Goal: Contribute content

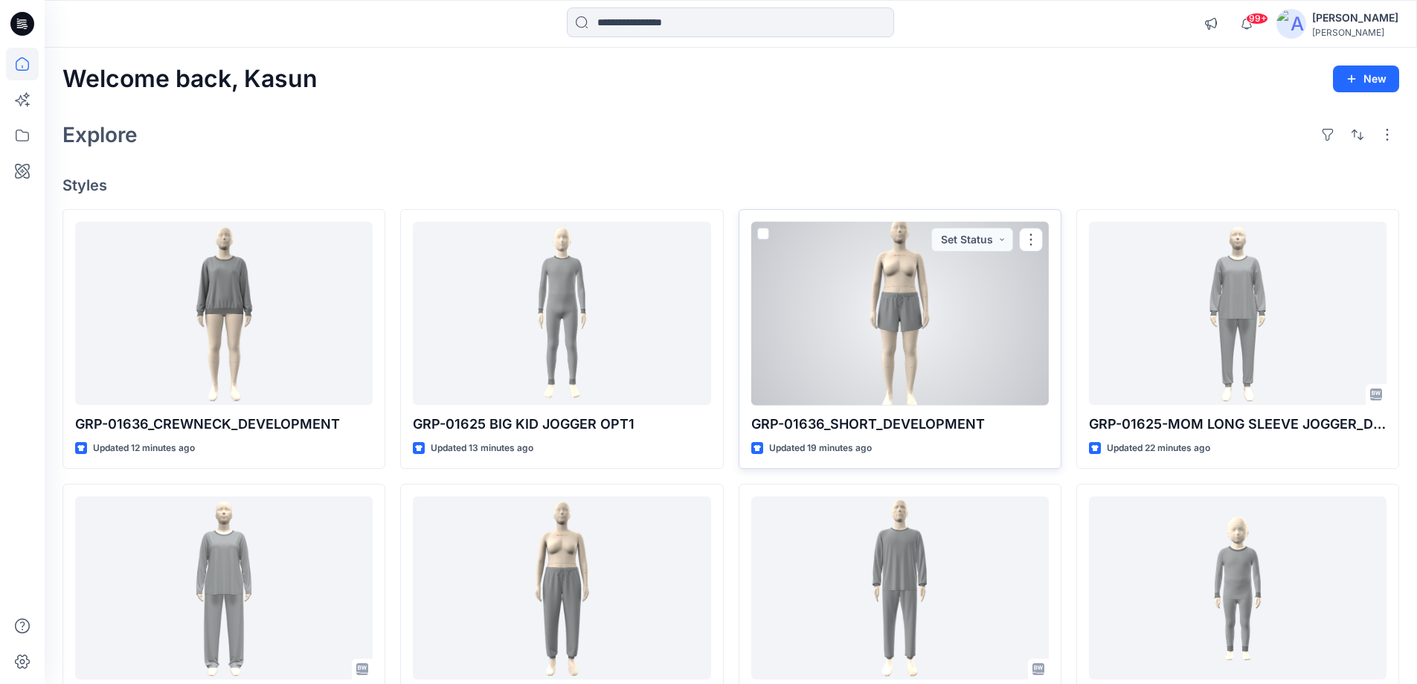
click at [832, 289] on div at bounding box center [900, 314] width 298 height 184
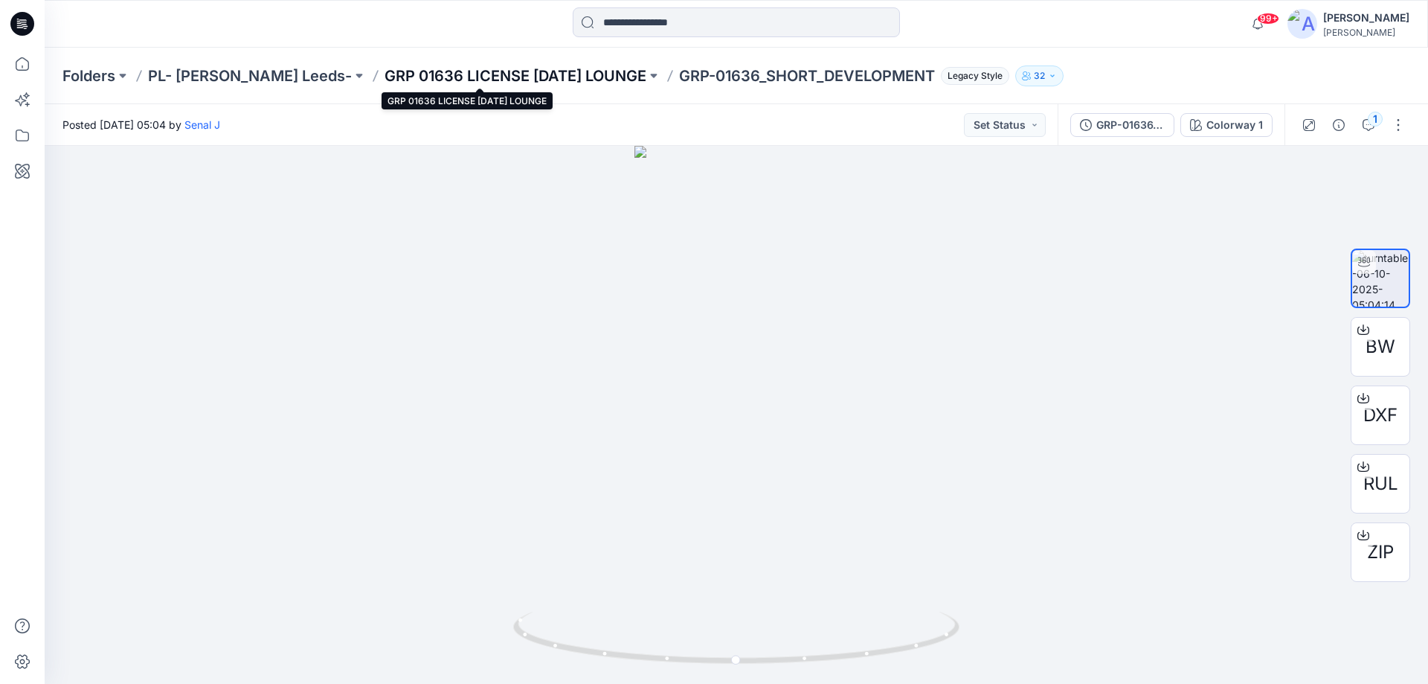
click at [415, 65] on p "GRP 01636 LICENSE [DATE] LOUNGE" at bounding box center [516, 75] width 262 height 21
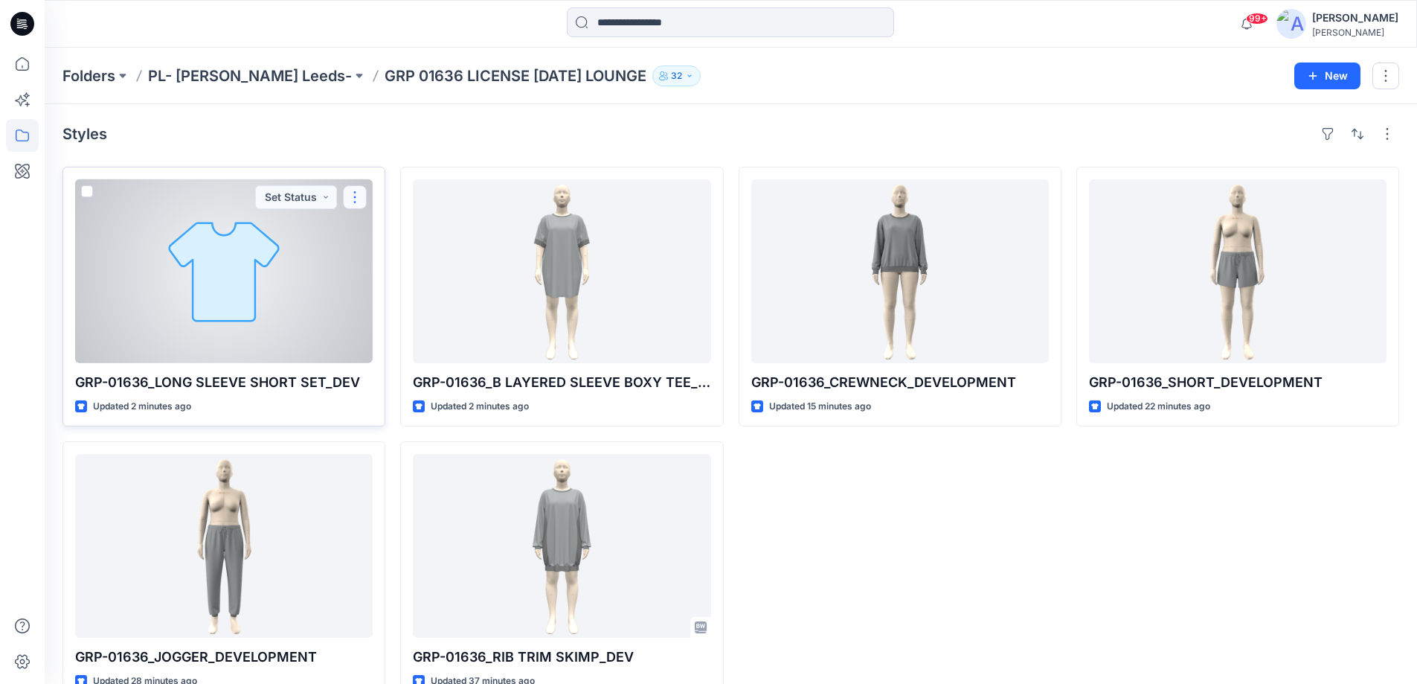
click at [362, 194] on button "button" at bounding box center [355, 197] width 24 height 24
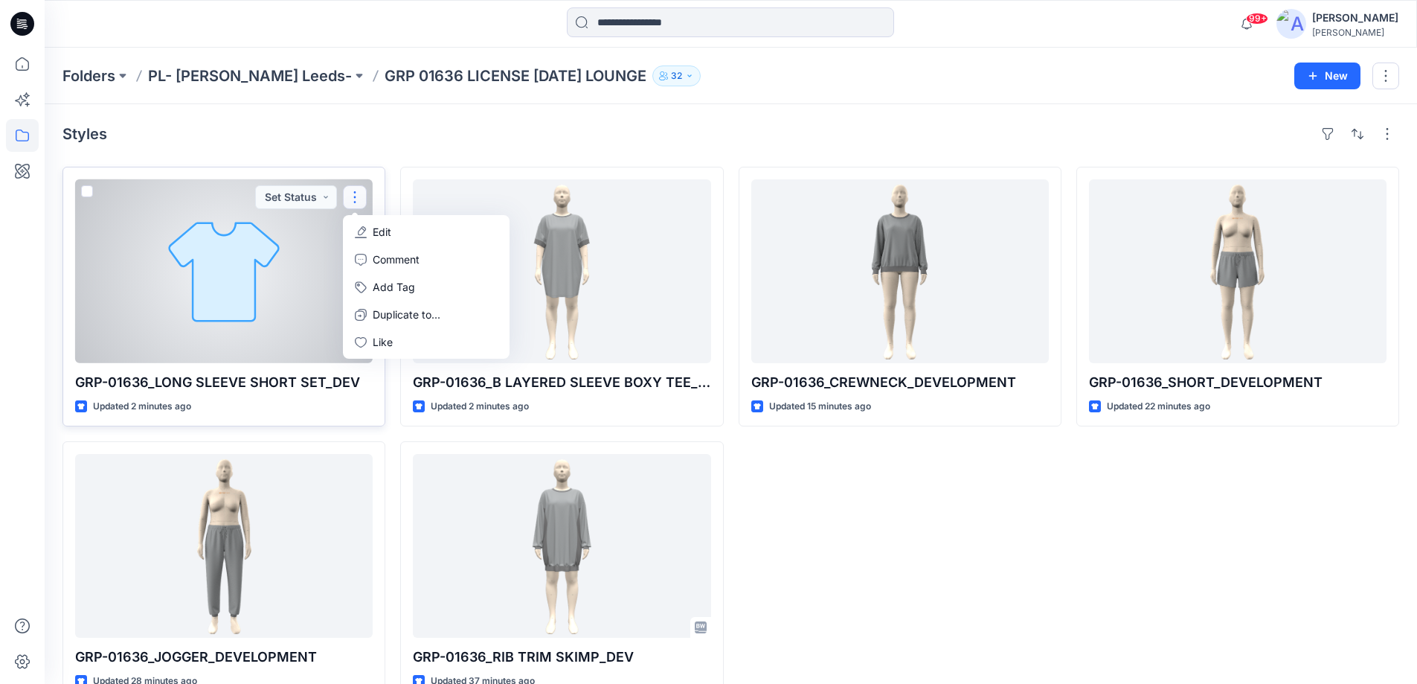
click at [375, 231] on p "Edit" at bounding box center [382, 232] width 19 height 16
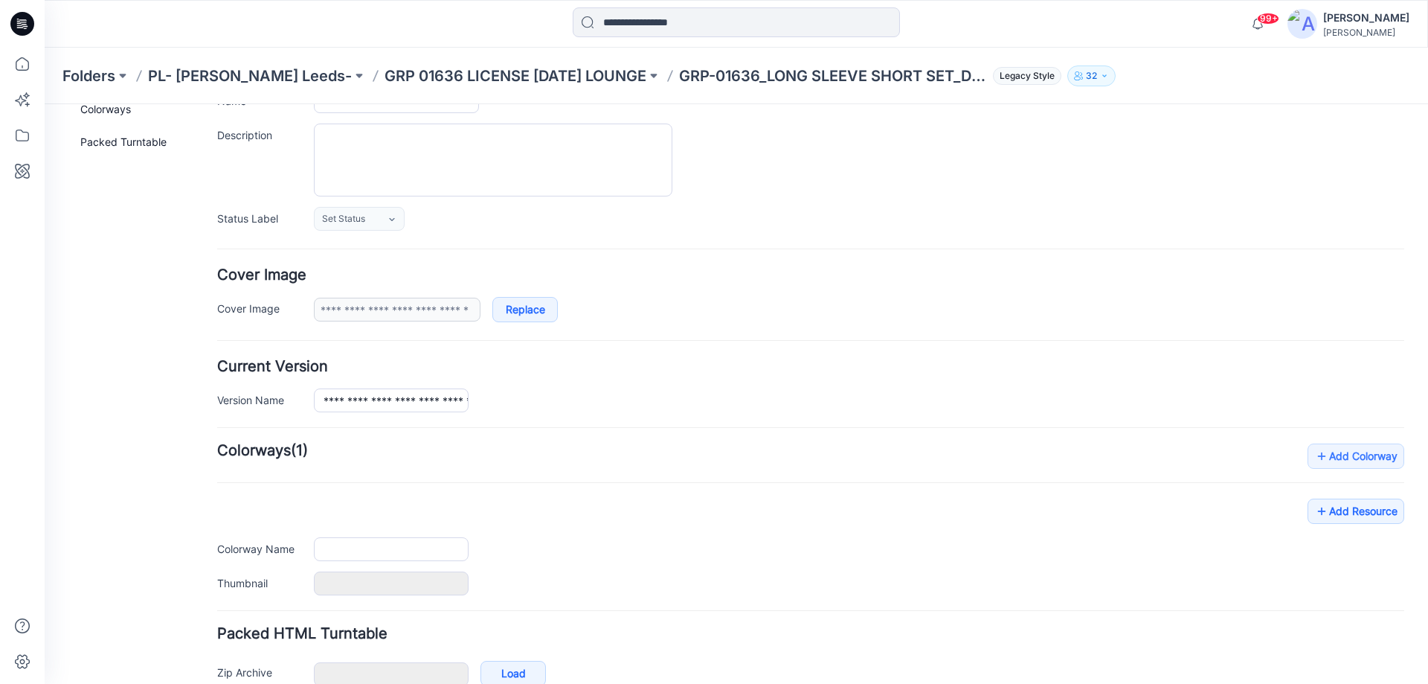
scroll to position [208, 0]
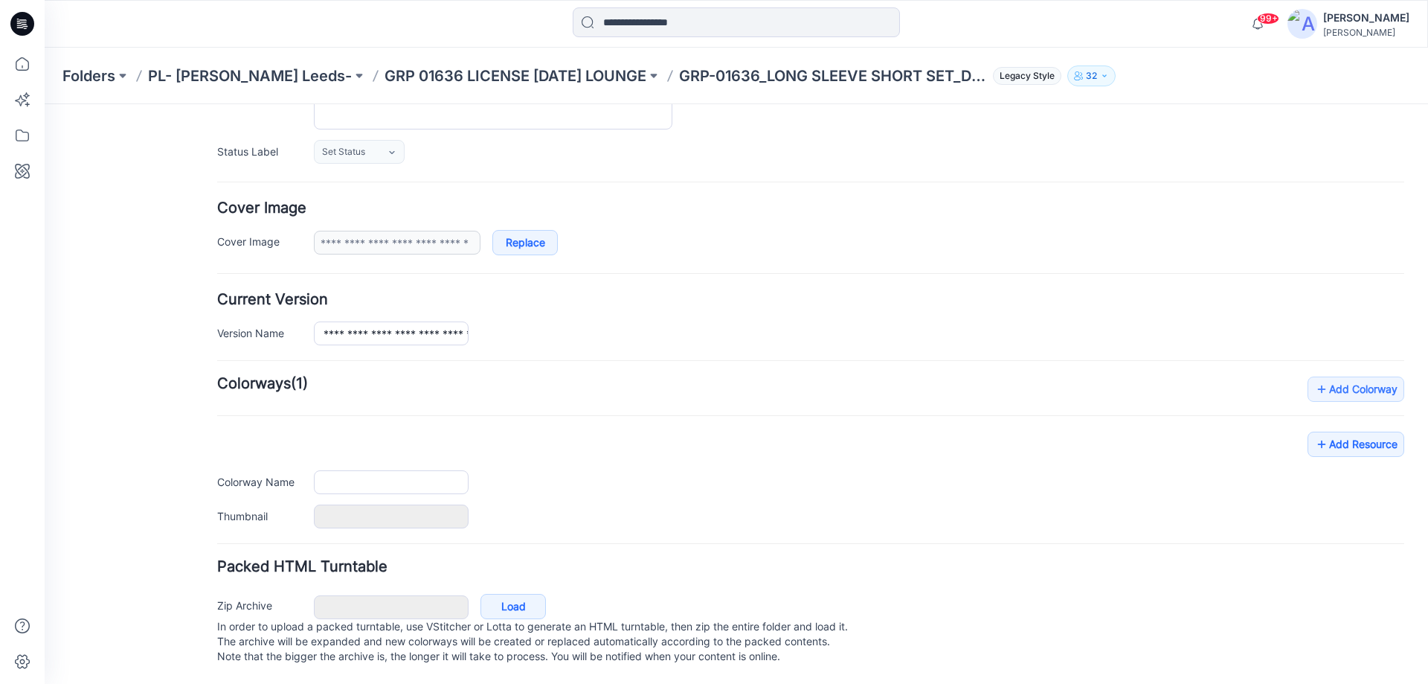
type input "**********"
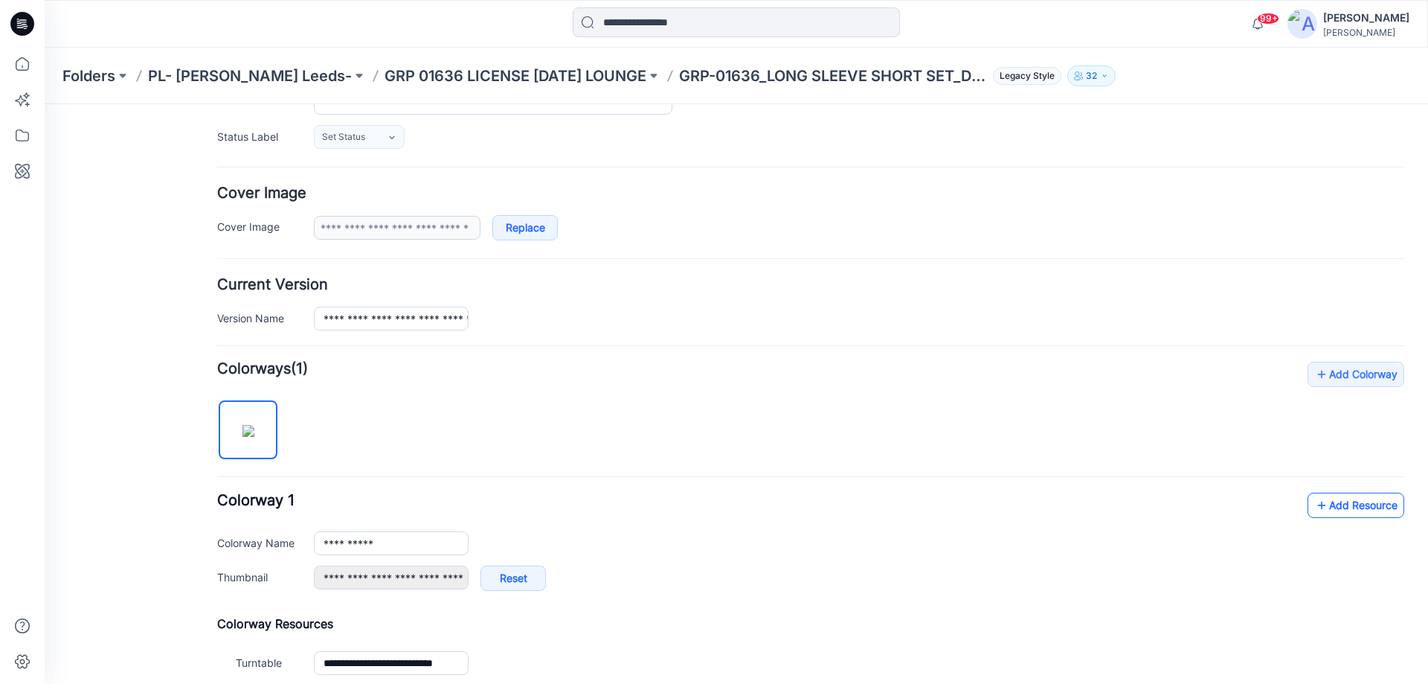
click at [1323, 500] on link "Add Resource" at bounding box center [1356, 504] width 97 height 25
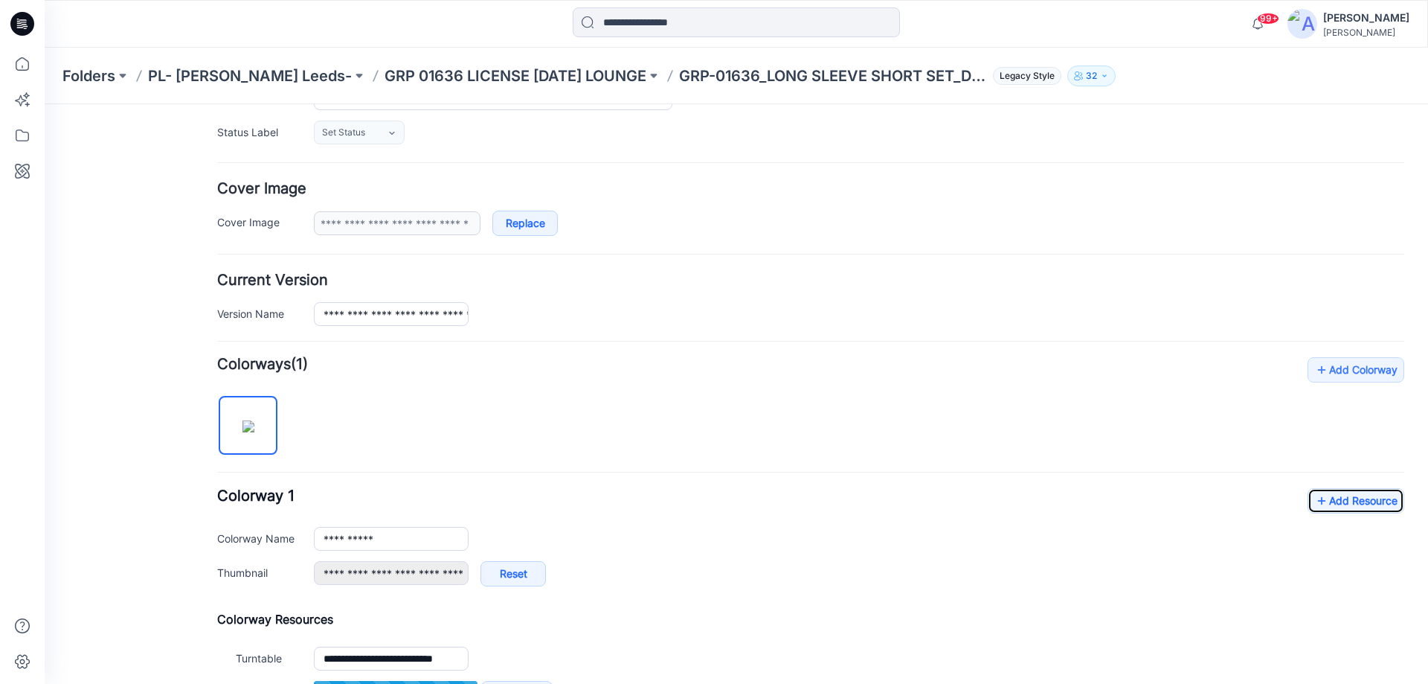
scroll to position [356, 0]
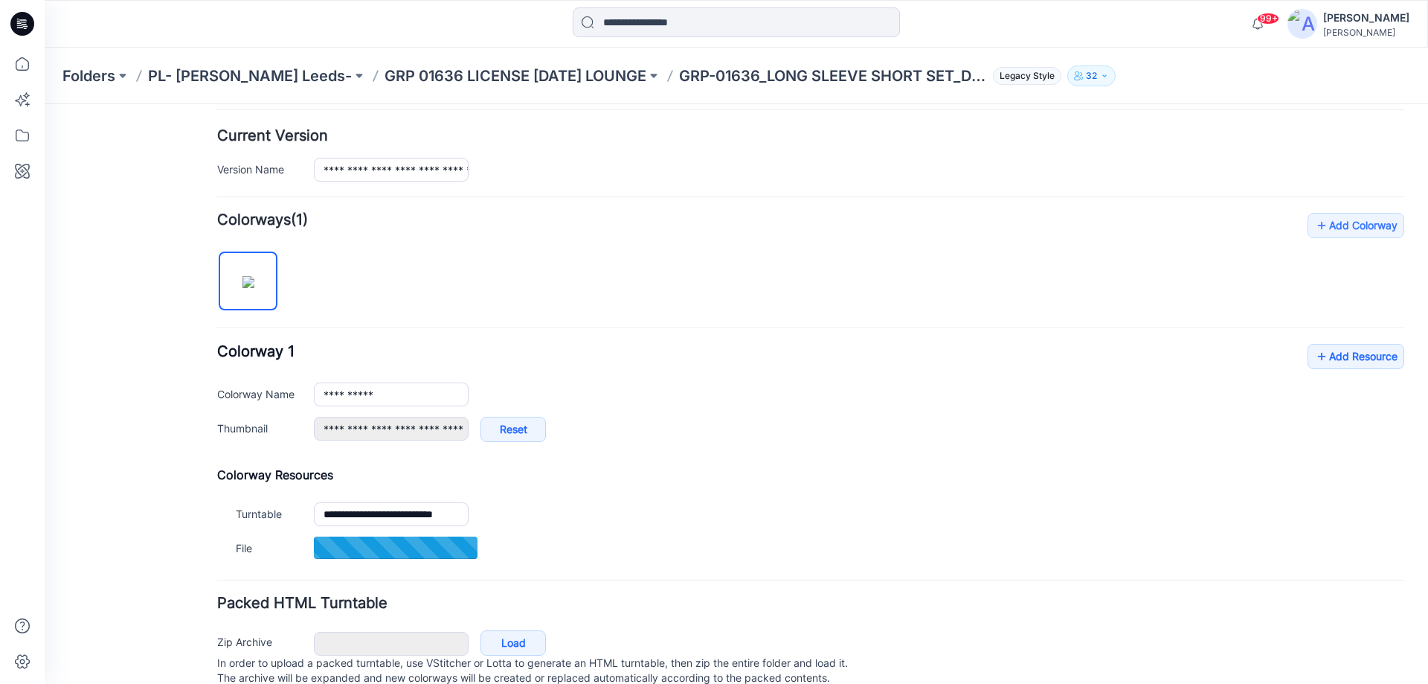
click at [1295, 366] on div "**********" at bounding box center [810, 400] width 1187 height 113
click at [1314, 358] on icon at bounding box center [1321, 356] width 15 height 24
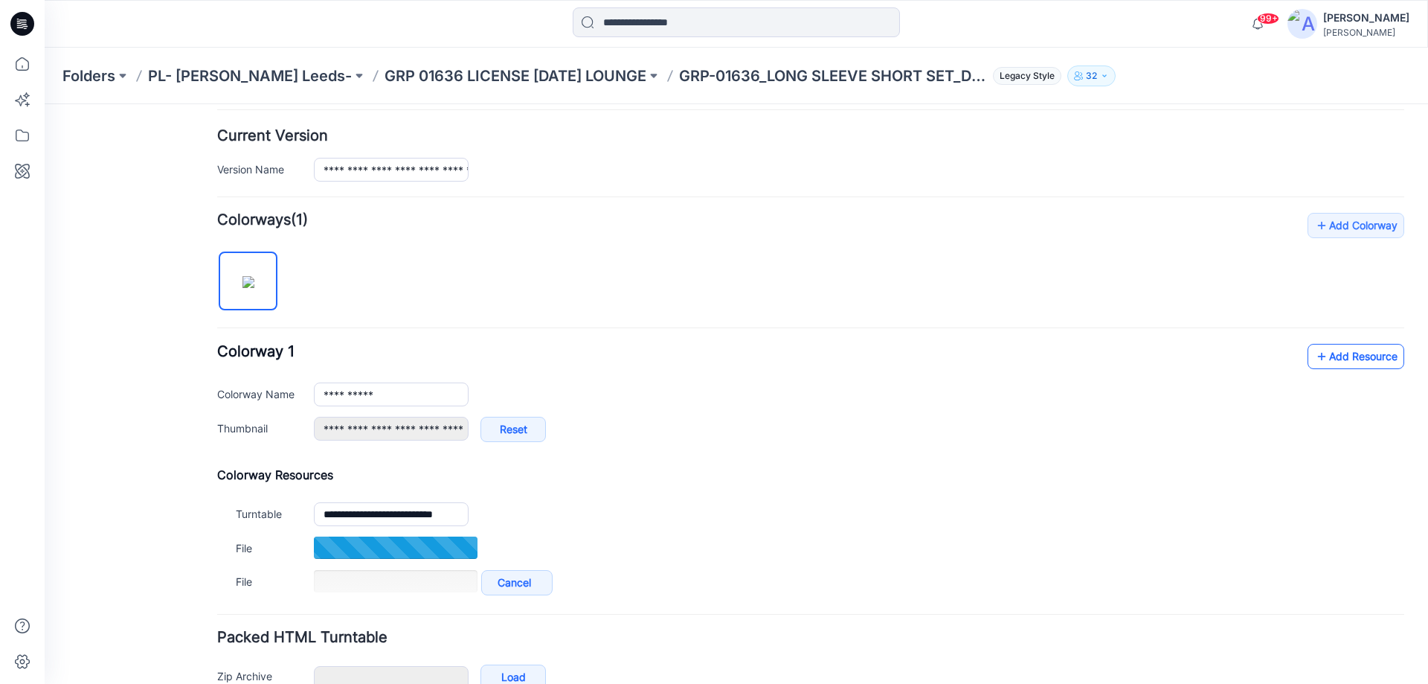
click at [1341, 348] on link "Add Resource" at bounding box center [1356, 356] width 97 height 25
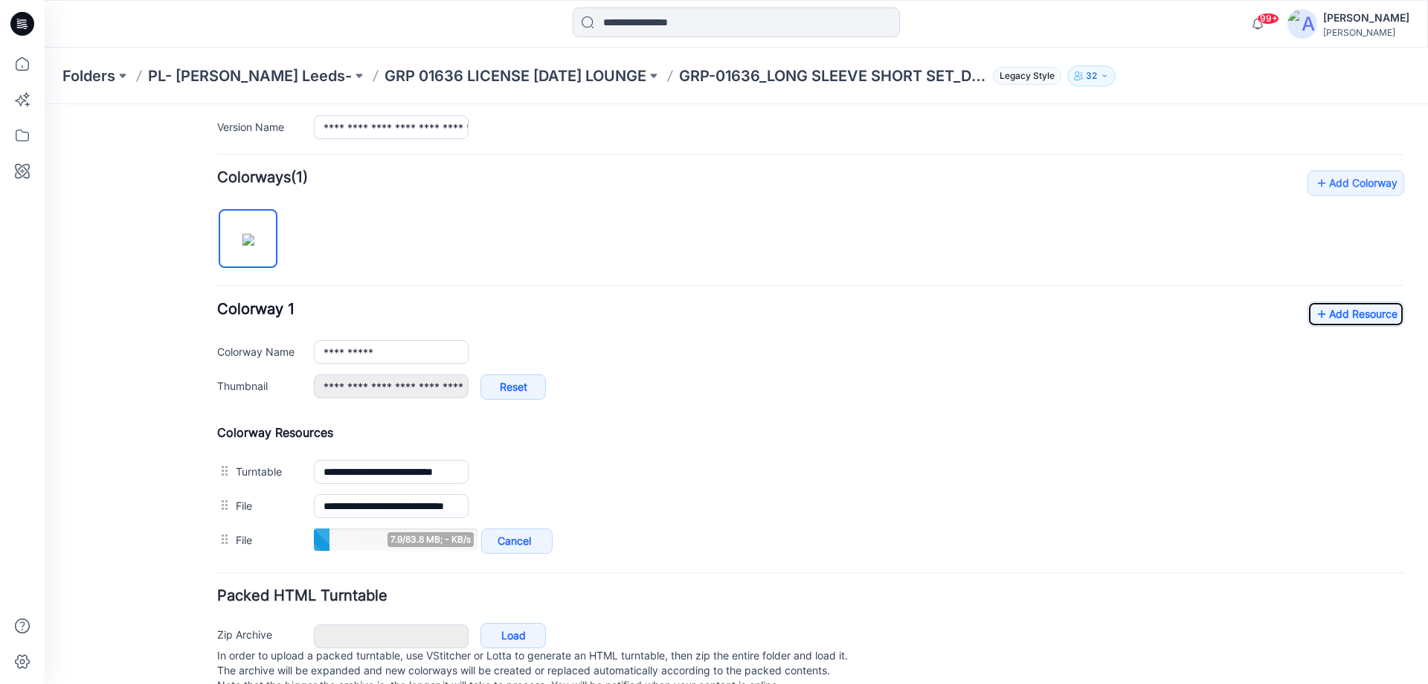
scroll to position [443, 0]
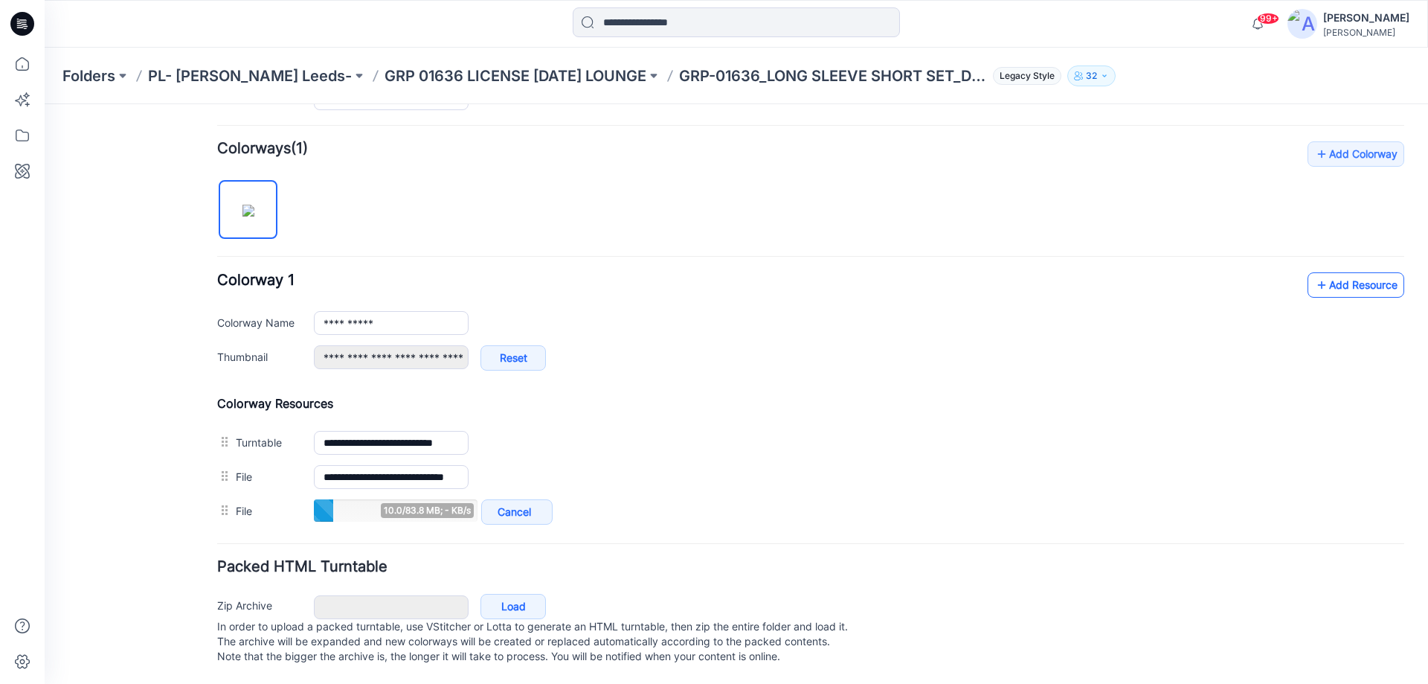
click at [1338, 274] on link "Add Resource" at bounding box center [1356, 284] width 97 height 25
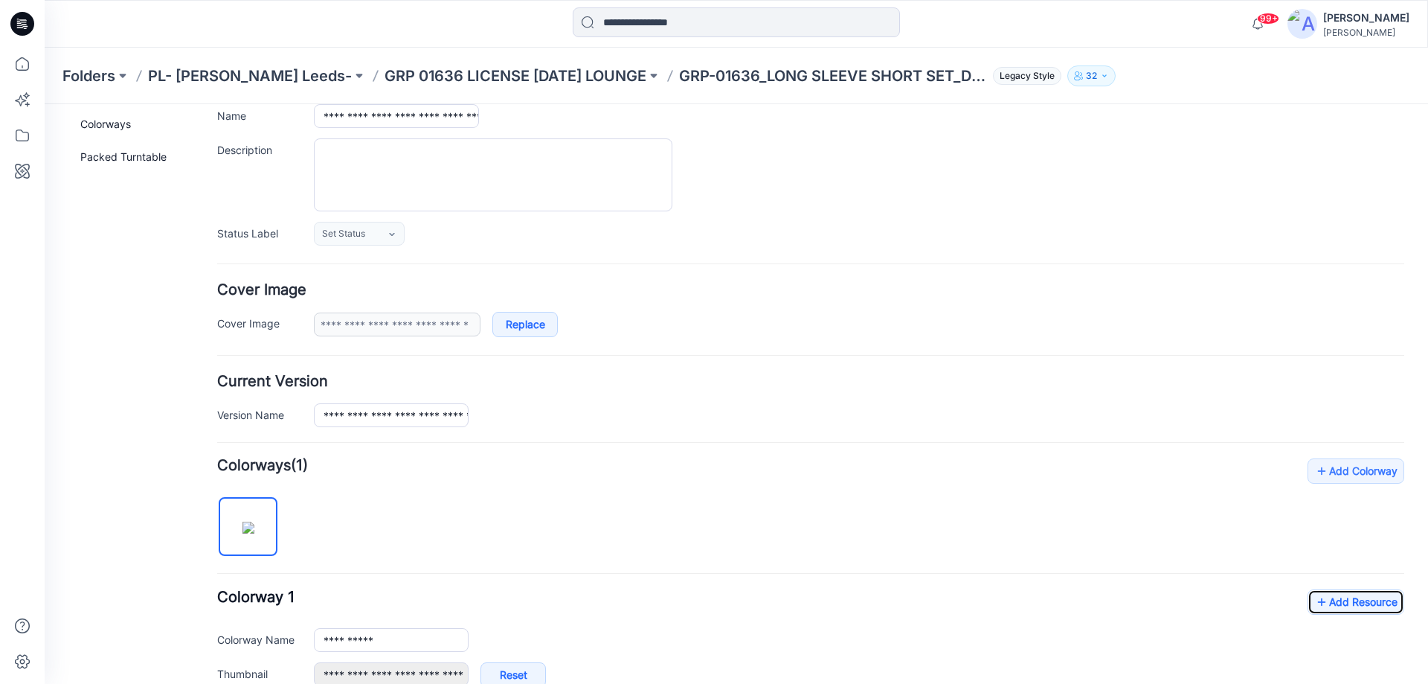
scroll to position [0, 0]
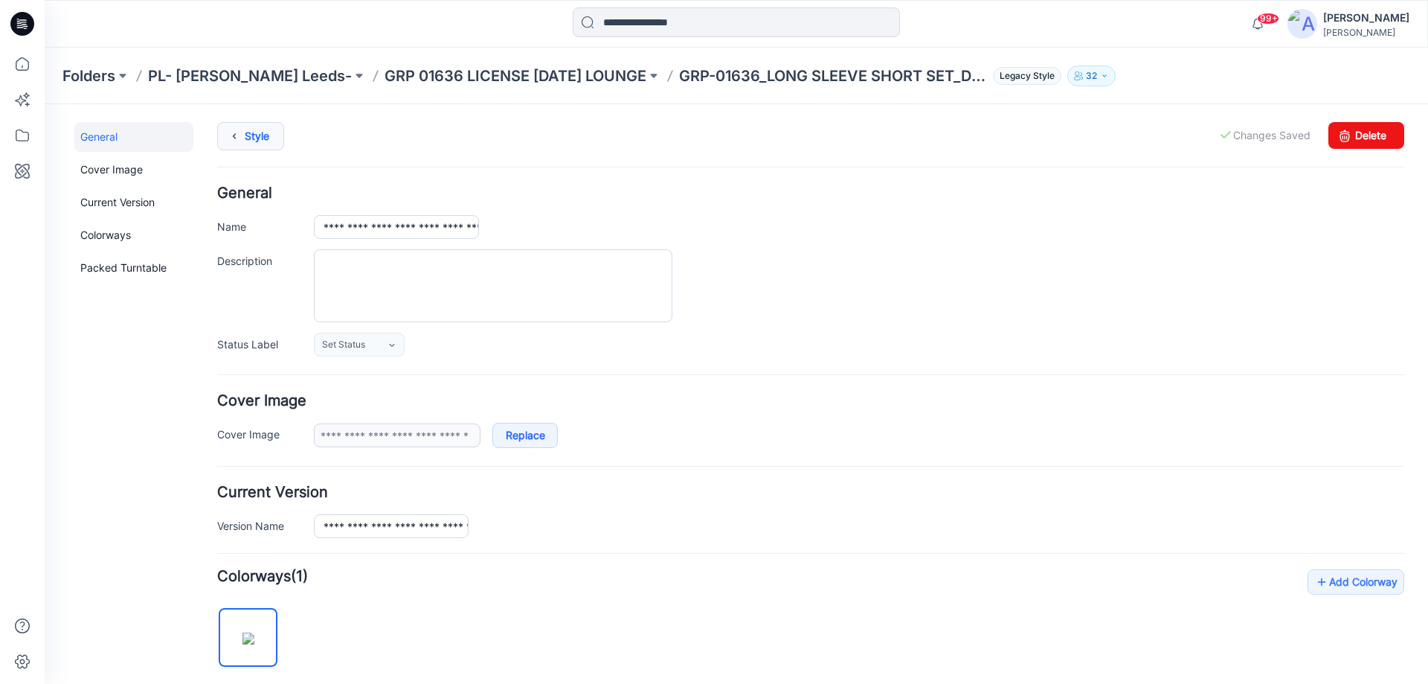
click at [259, 134] on link "Style" at bounding box center [250, 136] width 67 height 28
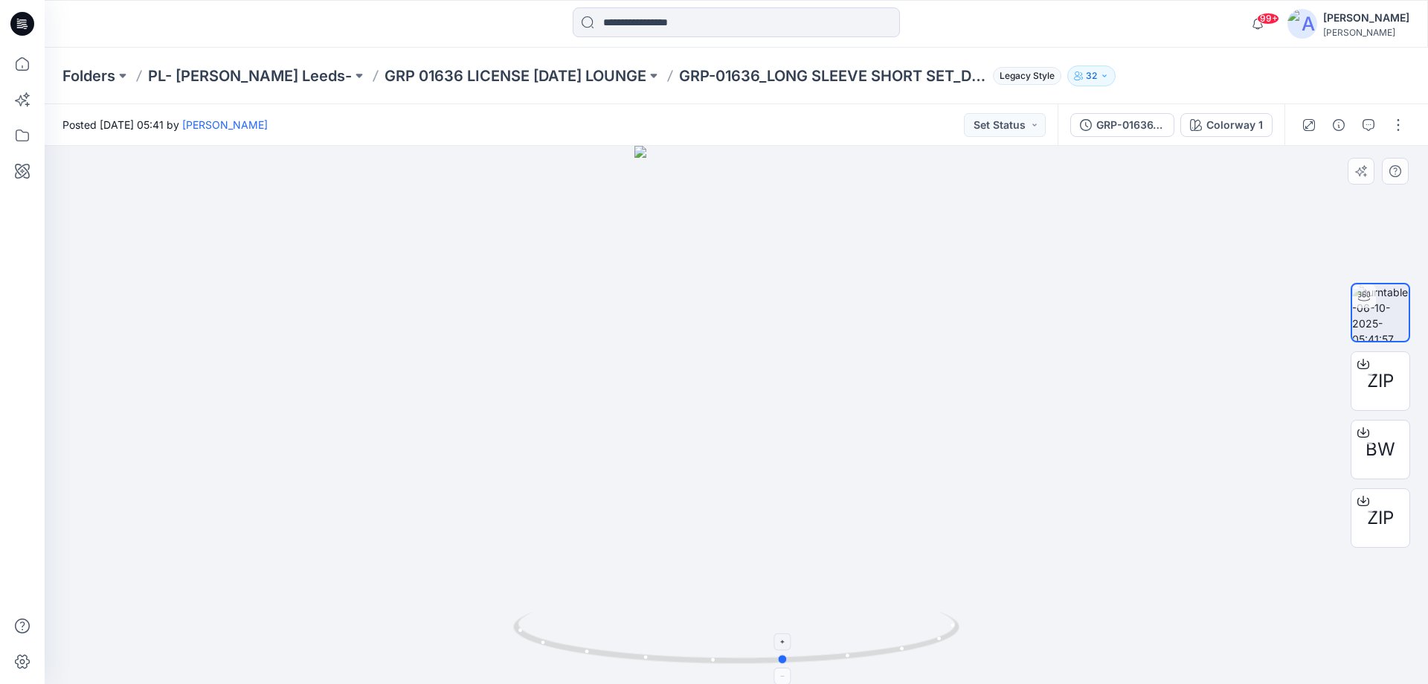
drag, startPoint x: 768, startPoint y: 668, endPoint x: 817, endPoint y: 632, distance: 60.6
click at [817, 632] on div at bounding box center [737, 415] width 1384 height 538
click at [1372, 138] on div at bounding box center [1354, 125] width 138 height 42
click at [1373, 130] on icon "button" at bounding box center [1369, 125] width 12 height 12
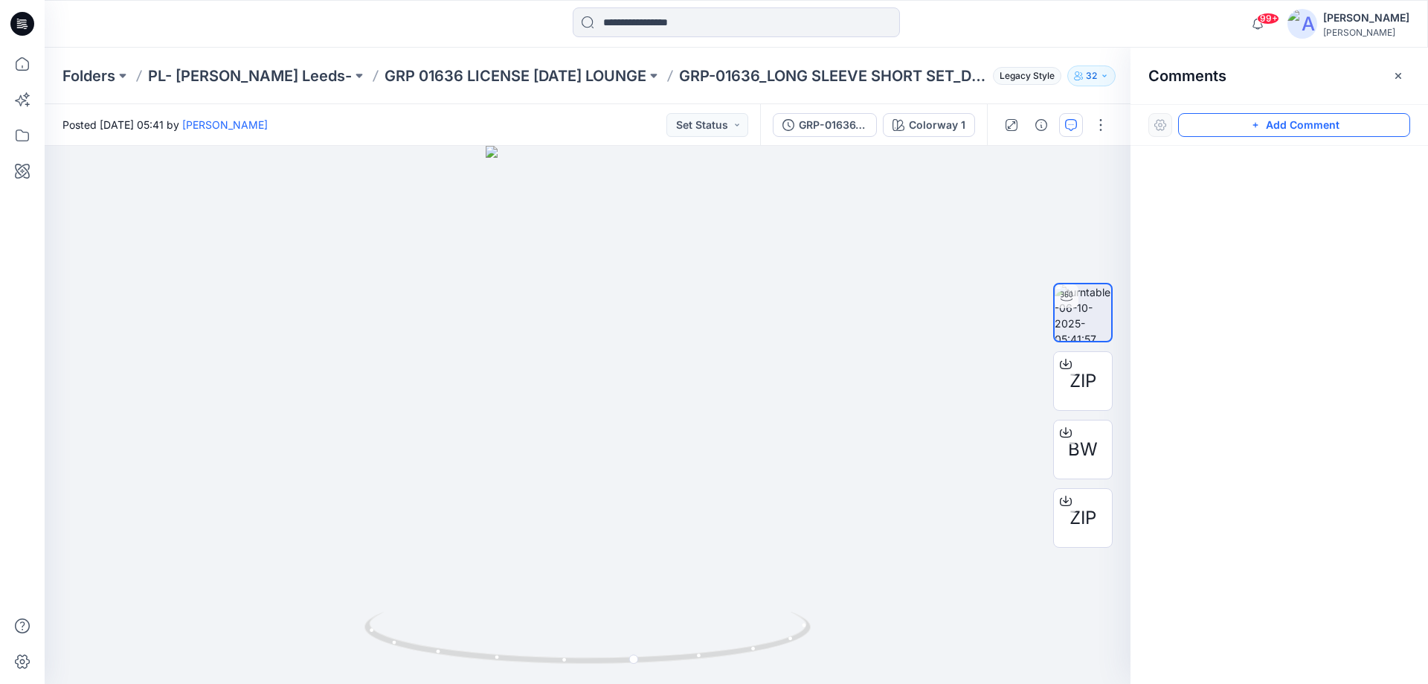
click at [1257, 128] on icon "button" at bounding box center [1256, 125] width 12 height 12
click at [743, 248] on div "1" at bounding box center [588, 415] width 1086 height 538
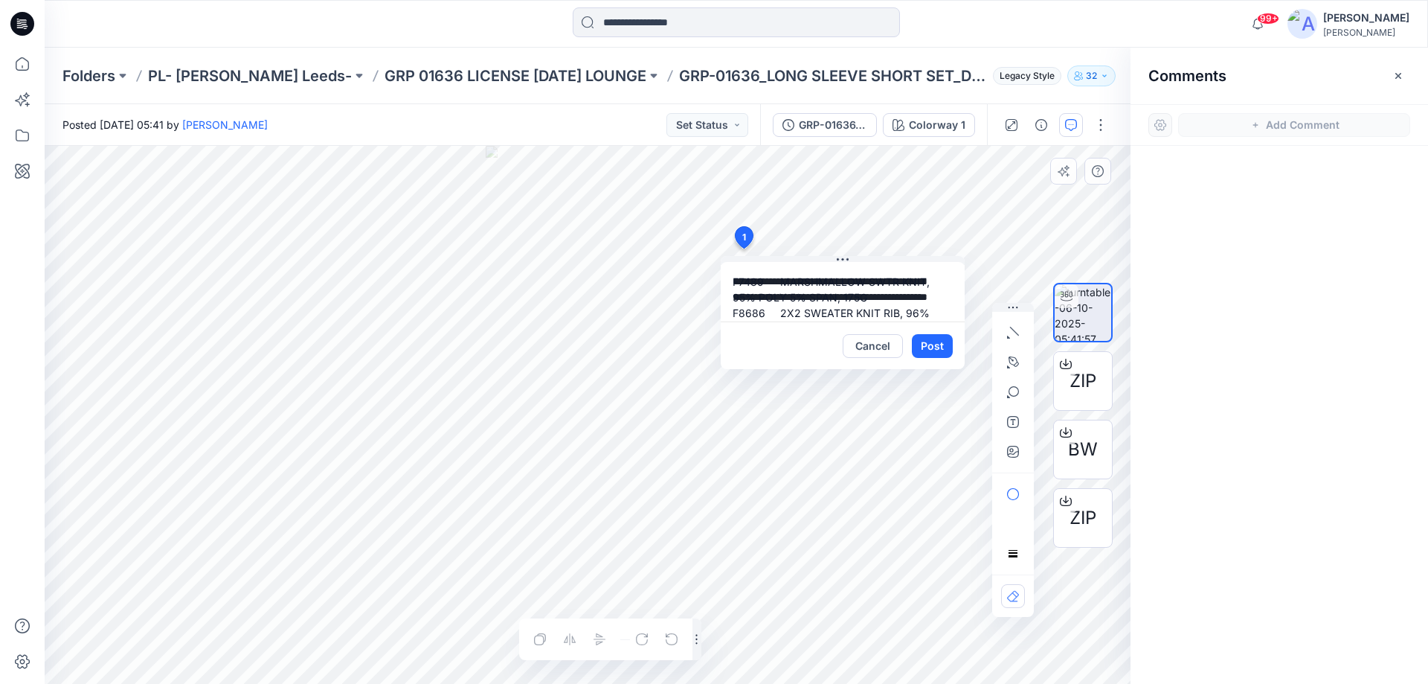
click at [873, 295] on textarea "**********" at bounding box center [843, 292] width 244 height 60
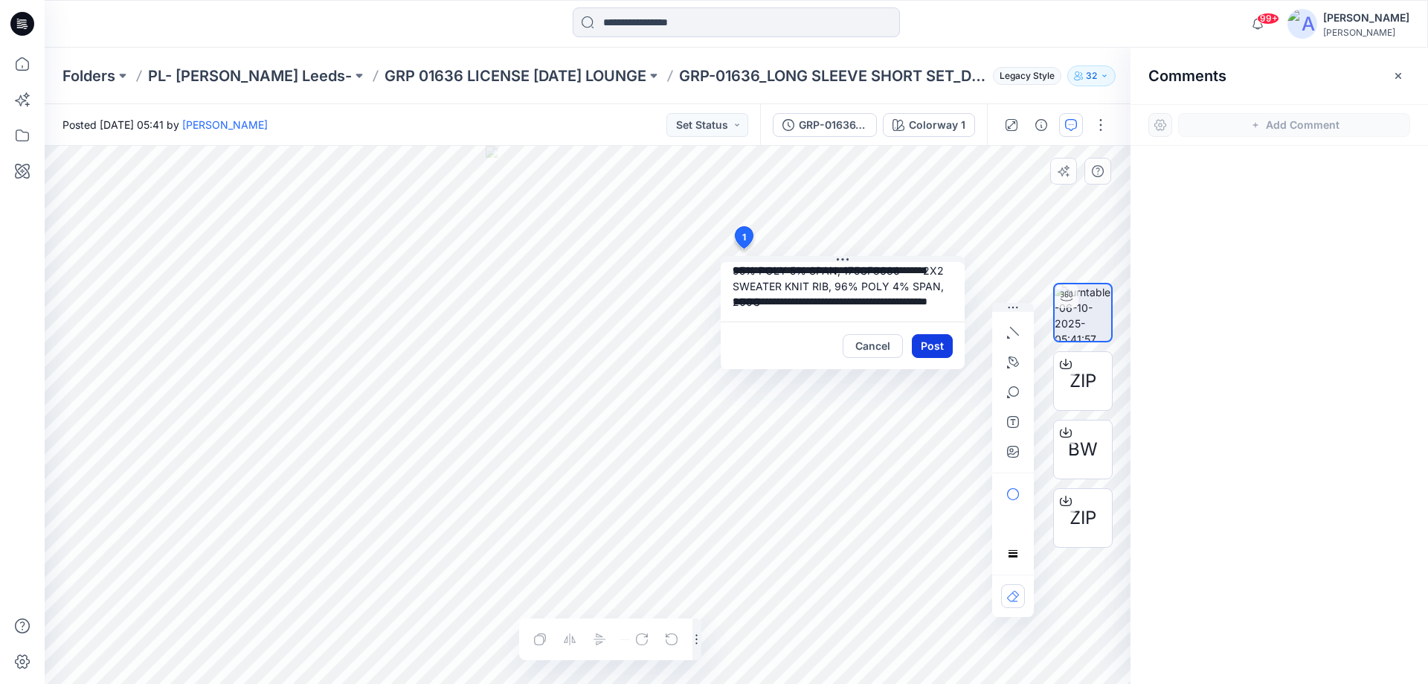
type textarea "**********"
click at [928, 337] on button "Post" at bounding box center [932, 346] width 41 height 24
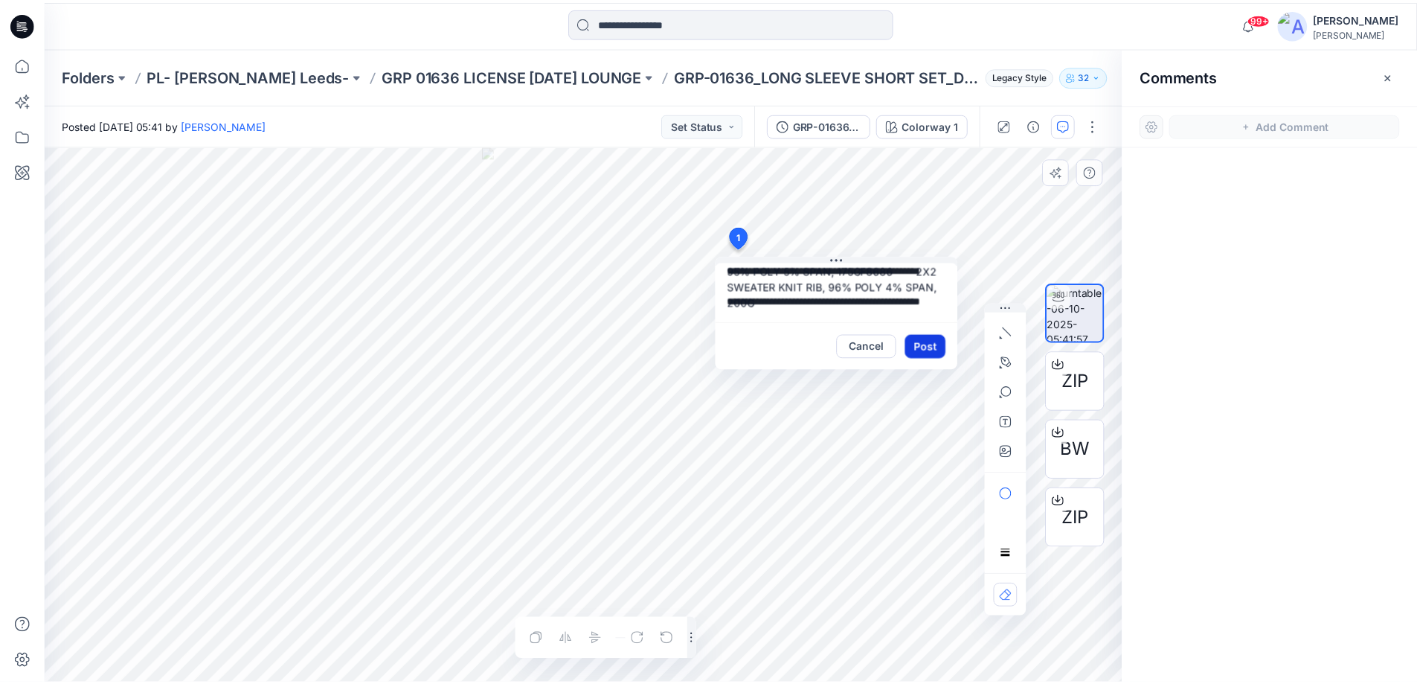
scroll to position [0, 0]
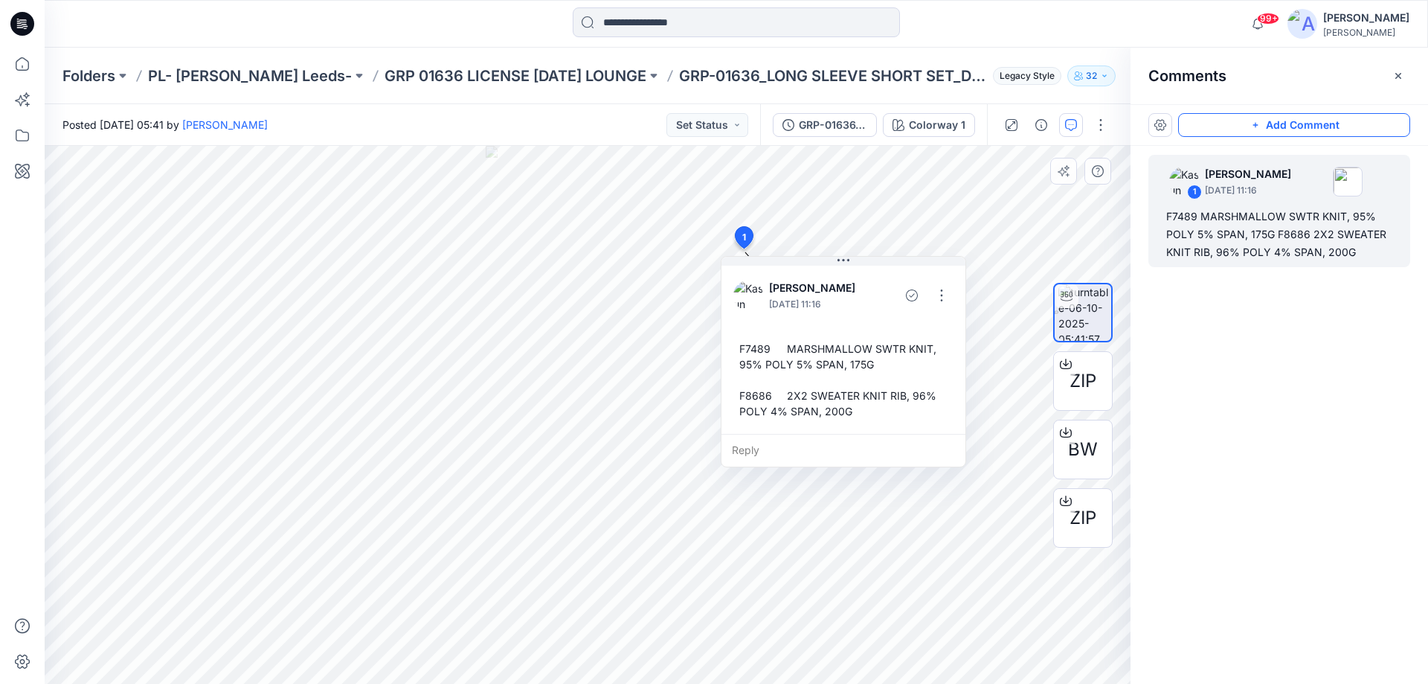
click at [22, 27] on icon at bounding box center [22, 24] width 24 height 24
